Goal: Book appointment/travel/reservation

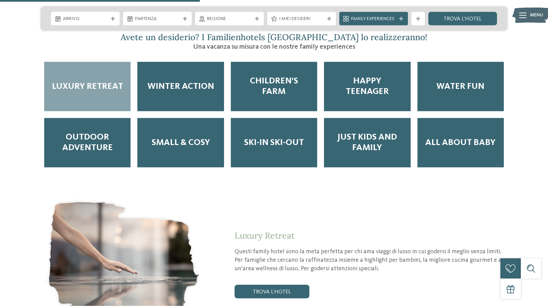
scroll to position [1144, 0]
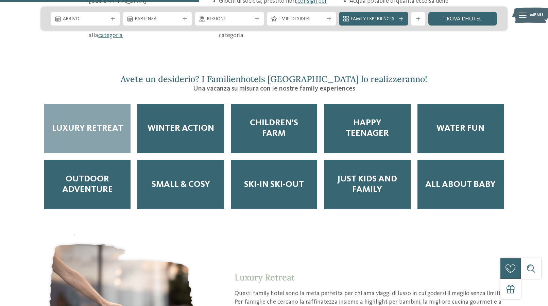
click at [100, 104] on div "Luxury Retreat" at bounding box center [87, 128] width 86 height 49
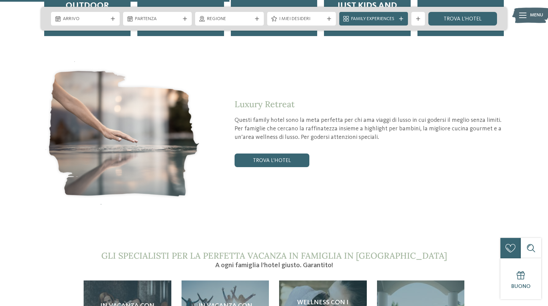
scroll to position [1317, 0]
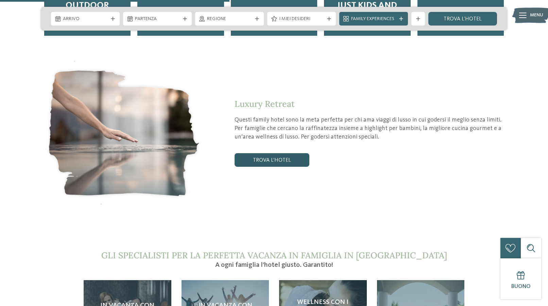
click at [271, 153] on link "trova l’hotel" at bounding box center [272, 160] width 75 height 14
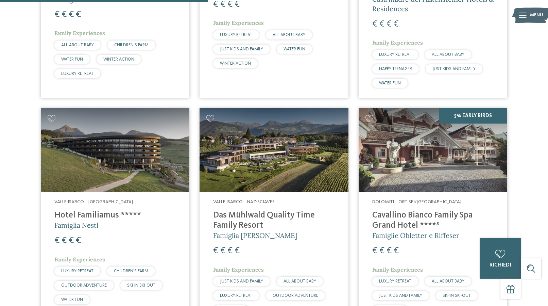
scroll to position [392, 0]
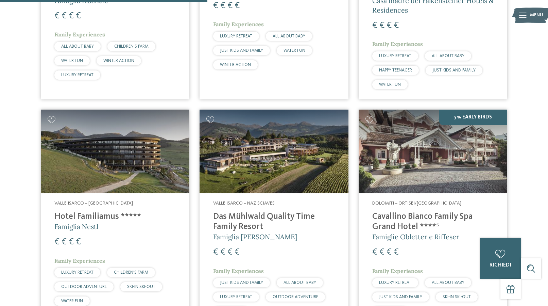
click at [255, 188] on img at bounding box center [274, 151] width 149 height 84
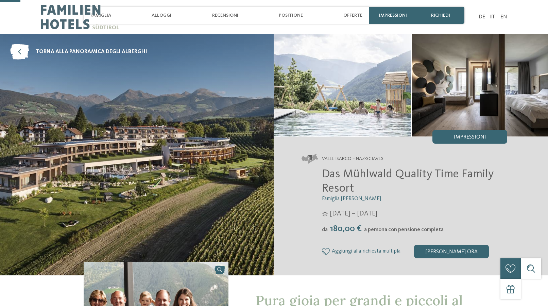
scroll to position [104, 0]
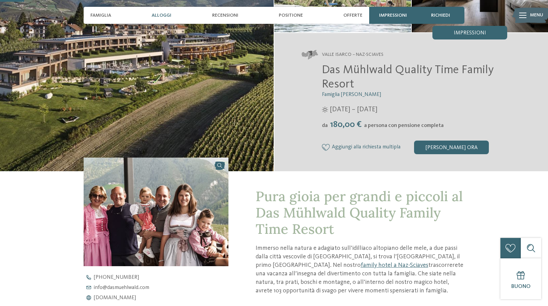
click at [167, 16] on span "Alloggi" at bounding box center [162, 16] width 20 height 6
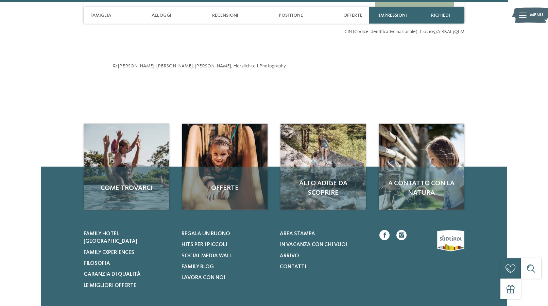
scroll to position [2192, 0]
